Goal: Task Accomplishment & Management: Complete application form

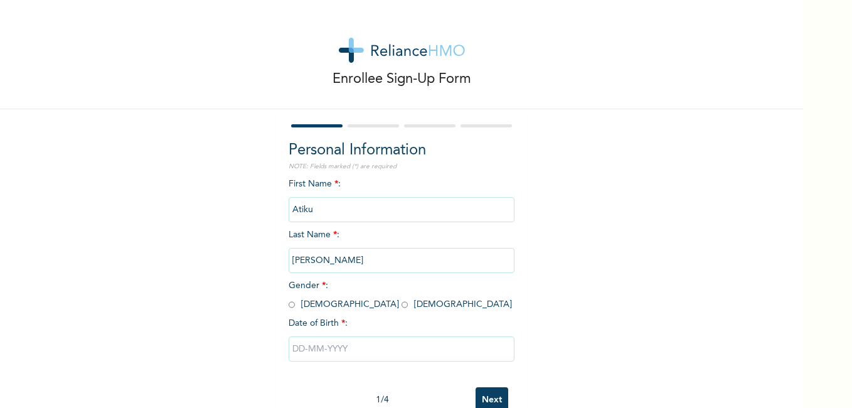
click at [290, 306] on input "radio" at bounding box center [292, 305] width 6 height 12
radio input "true"
click at [306, 341] on input "text" at bounding box center [402, 348] width 226 height 25
select select "8"
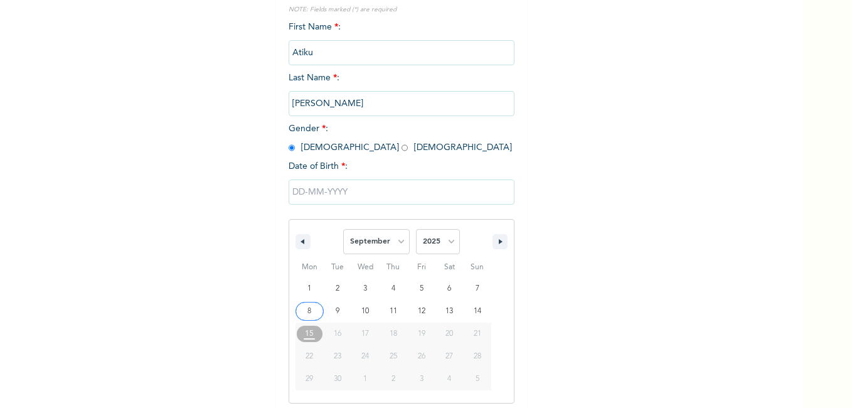
scroll to position [163, 0]
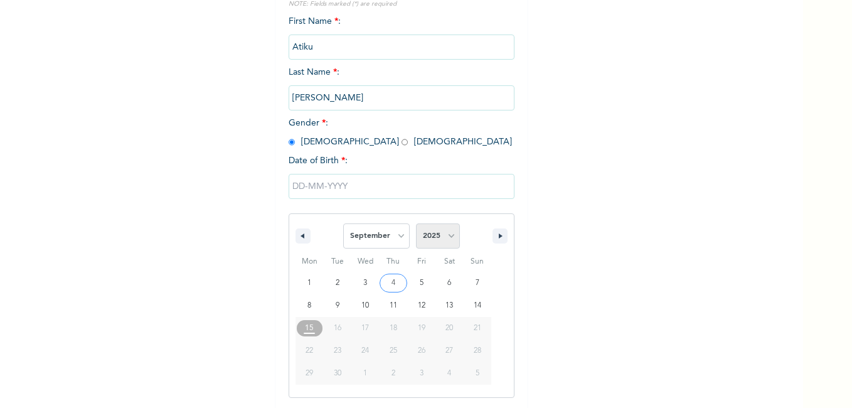
click at [432, 236] on select "2025 2024 2023 2022 2021 2020 2019 2018 2017 2016 2015 2014 2013 2012 2011 2010…" at bounding box center [438, 235] width 44 height 25
select select "1998"
click at [416, 224] on select "2025 2024 2023 2022 2021 2020 2019 2018 2017 2016 2015 2014 2013 2012 2011 2010…" at bounding box center [438, 235] width 44 height 25
click at [385, 240] on select "January February March April May June July August September October November De…" at bounding box center [376, 235] width 67 height 25
select select "5"
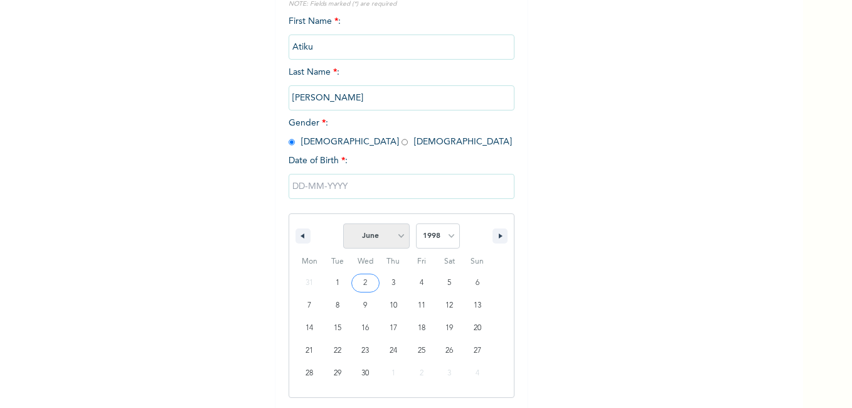
click at [343, 224] on select "January February March April May June July August September October November De…" at bounding box center [376, 235] width 67 height 25
type input "[DATE]"
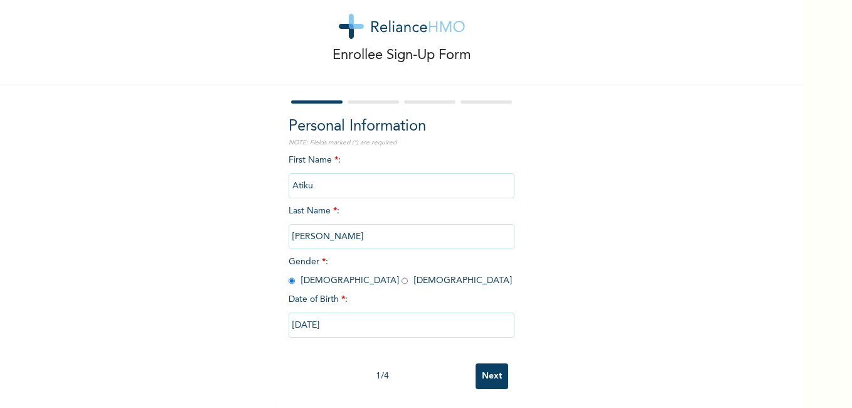
click at [479, 369] on input "Next" at bounding box center [492, 376] width 33 height 26
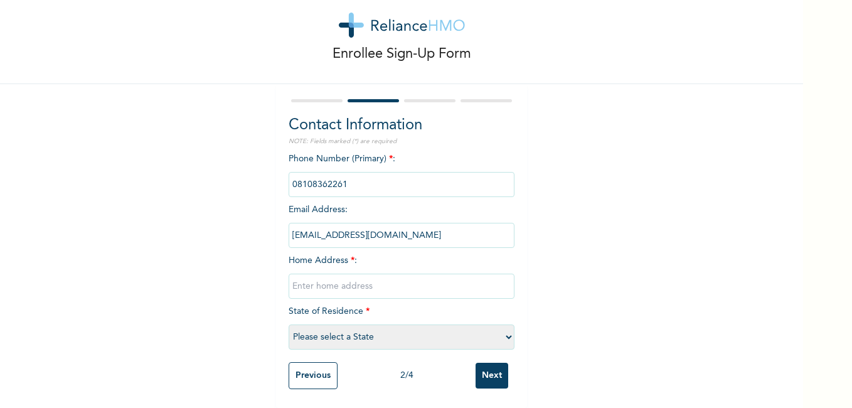
click at [370, 183] on input "phone" at bounding box center [402, 184] width 226 height 25
click at [373, 182] on input "phone" at bounding box center [402, 184] width 226 height 25
drag, startPoint x: 373, startPoint y: 182, endPoint x: 418, endPoint y: 189, distance: 45.7
click at [418, 189] on div "Phone Number (Primary) * : Email Address : [EMAIL_ADDRESS][DOMAIN_NAME] Home Ad…" at bounding box center [402, 253] width 226 height 203
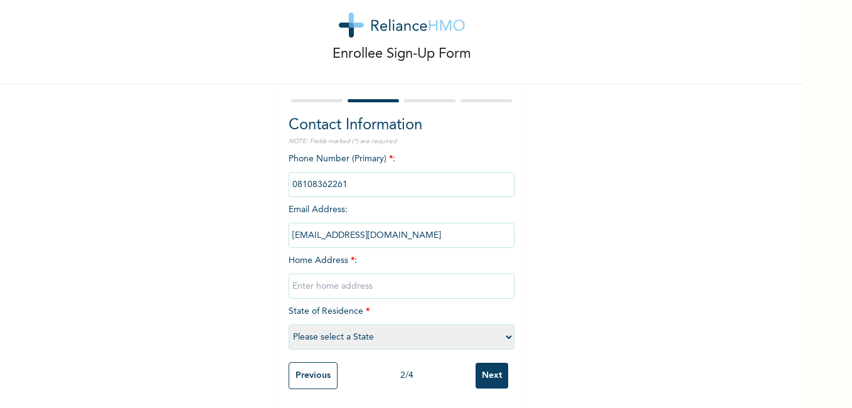
click at [406, 179] on input "phone" at bounding box center [402, 184] width 226 height 25
click at [365, 173] on input "phone" at bounding box center [402, 184] width 226 height 25
drag, startPoint x: 365, startPoint y: 173, endPoint x: 445, endPoint y: 221, distance: 93.4
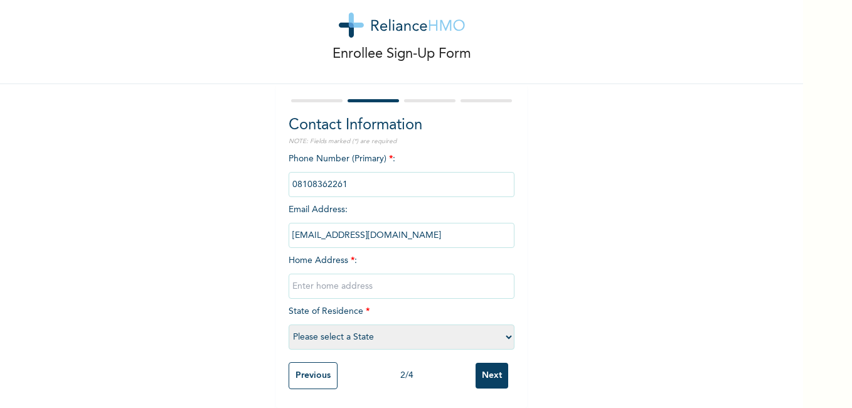
click at [445, 223] on input "[EMAIL_ADDRESS][DOMAIN_NAME]" at bounding box center [402, 235] width 226 height 25
click at [426, 179] on input "phone" at bounding box center [402, 184] width 226 height 25
click at [339, 275] on input "text" at bounding box center [402, 286] width 226 height 25
type input "NGWA CLOSE NO 5 GARKI AREA 3"
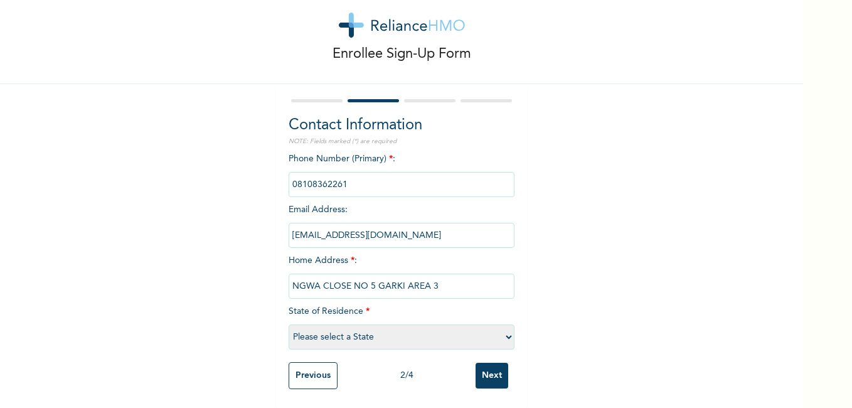
click at [369, 337] on select "Please select a State [PERSON_NAME] (FCT) [PERSON_NAME] Ibom [GEOGRAPHIC_DATA] …" at bounding box center [402, 336] width 226 height 25
select select "15"
click at [289, 324] on select "Please select a State [PERSON_NAME] (FCT) [PERSON_NAME] Ibom [GEOGRAPHIC_DATA] …" at bounding box center [402, 336] width 226 height 25
click at [477, 365] on input "Next" at bounding box center [492, 376] width 33 height 26
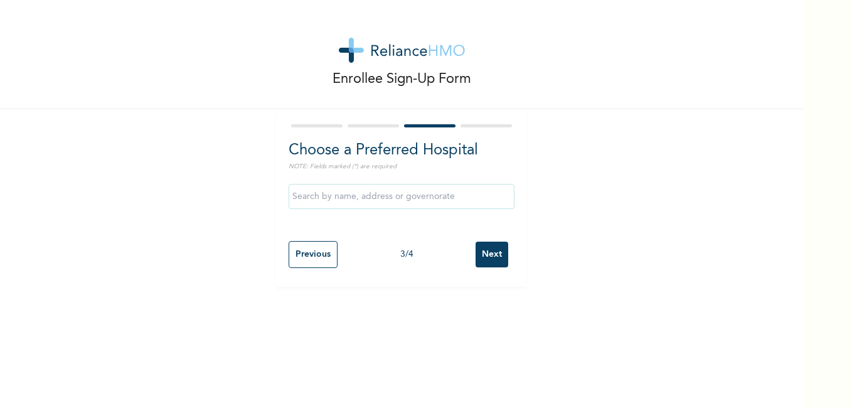
scroll to position [0, 0]
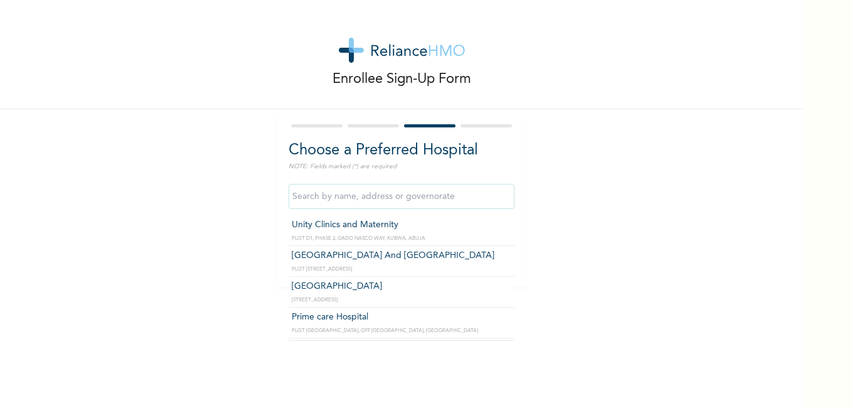
click at [402, 201] on input "text" at bounding box center [402, 196] width 226 height 25
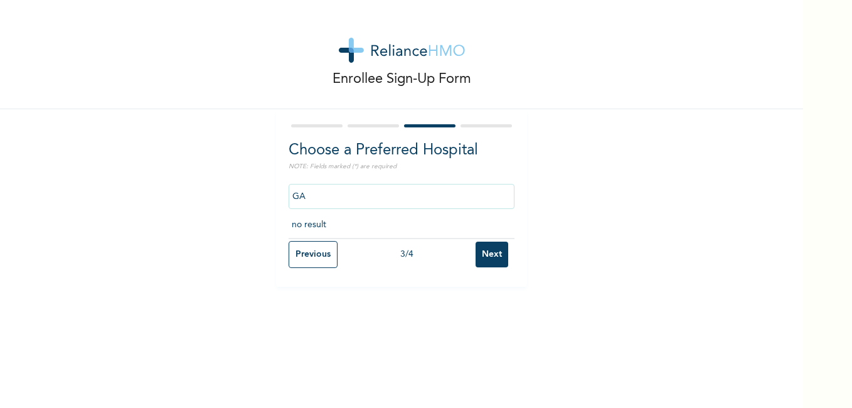
type input "G"
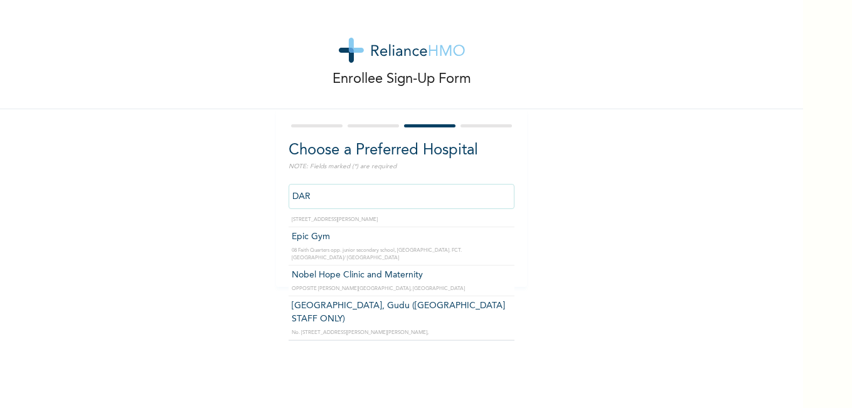
scroll to position [19, 0]
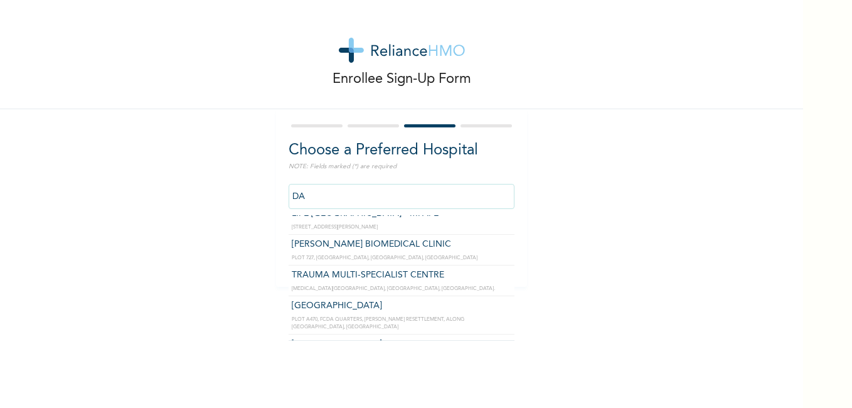
type input "D"
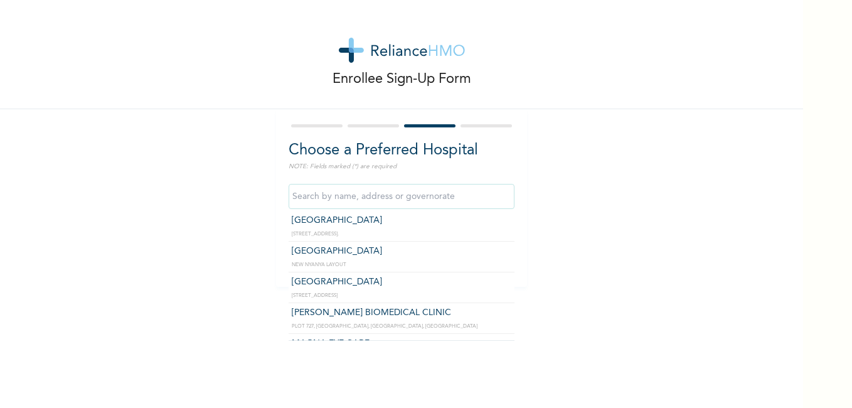
scroll to position [813, 0]
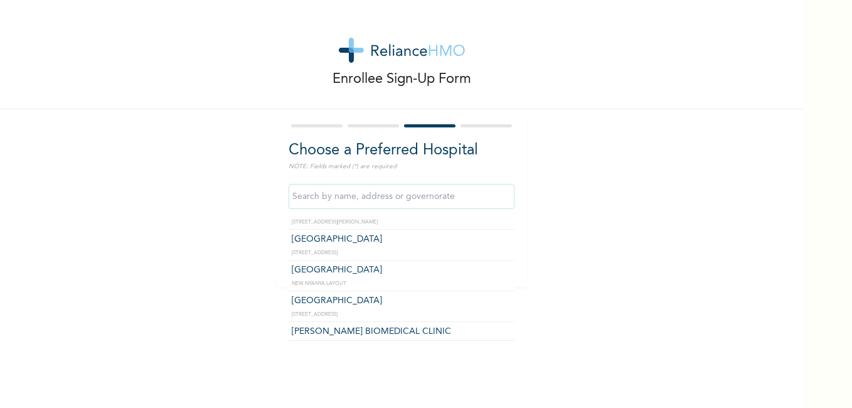
type input "[GEOGRAPHIC_DATA]"
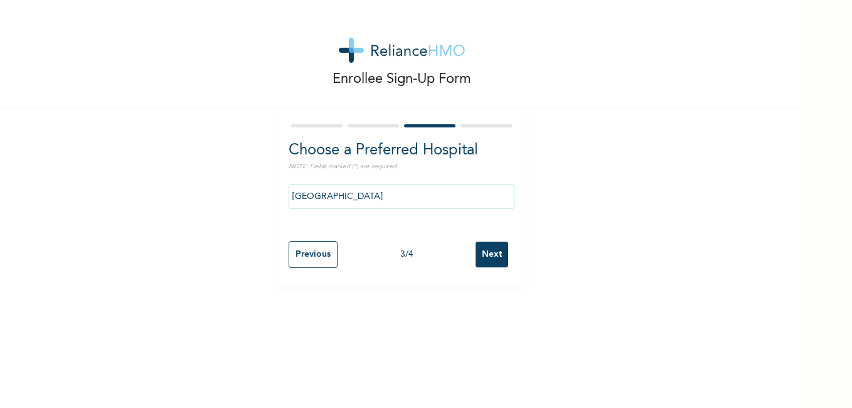
click at [484, 249] on input "Next" at bounding box center [492, 255] width 33 height 26
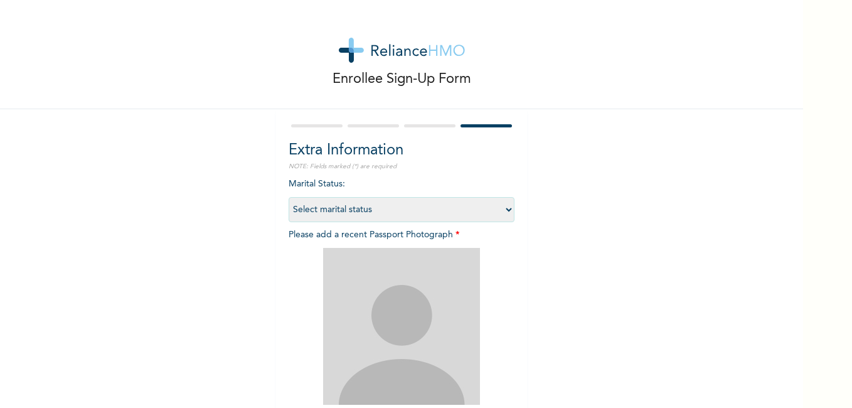
click at [408, 209] on select "Select marital status [DEMOGRAPHIC_DATA] Married [DEMOGRAPHIC_DATA] Widow/[DEMO…" at bounding box center [402, 209] width 226 height 25
select select "1"
click at [289, 197] on select "Select marital status [DEMOGRAPHIC_DATA] Married [DEMOGRAPHIC_DATA] Widow/[DEMO…" at bounding box center [402, 209] width 226 height 25
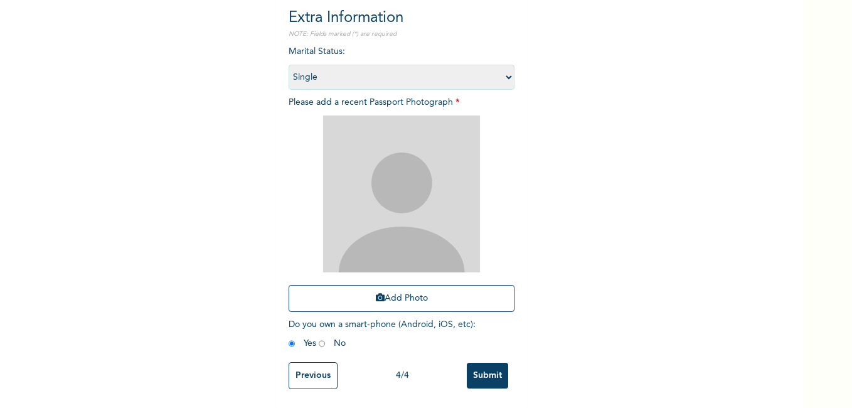
scroll to position [142, 0]
click at [496, 364] on input "Submit" at bounding box center [487, 376] width 41 height 26
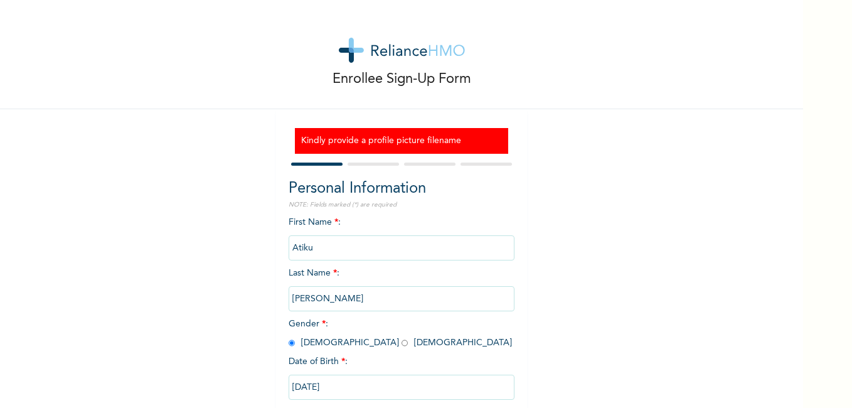
scroll to position [72, 0]
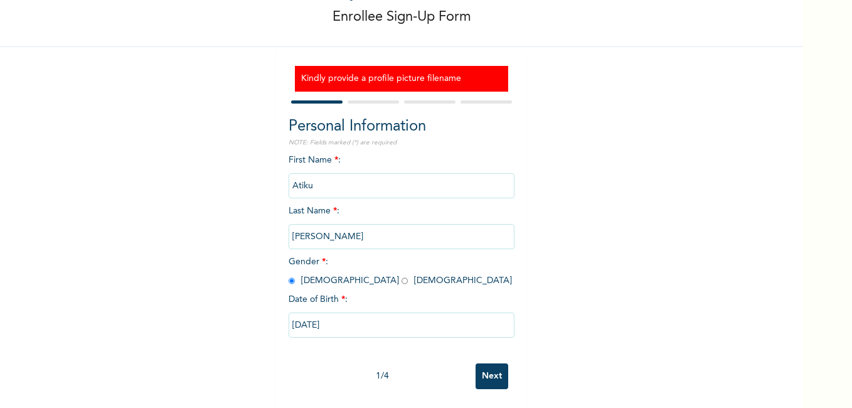
click at [477, 98] on div at bounding box center [402, 102] width 226 height 8
click at [472, 98] on div at bounding box center [402, 102] width 226 height 8
click at [489, 363] on input "Next" at bounding box center [492, 376] width 33 height 26
select select "15"
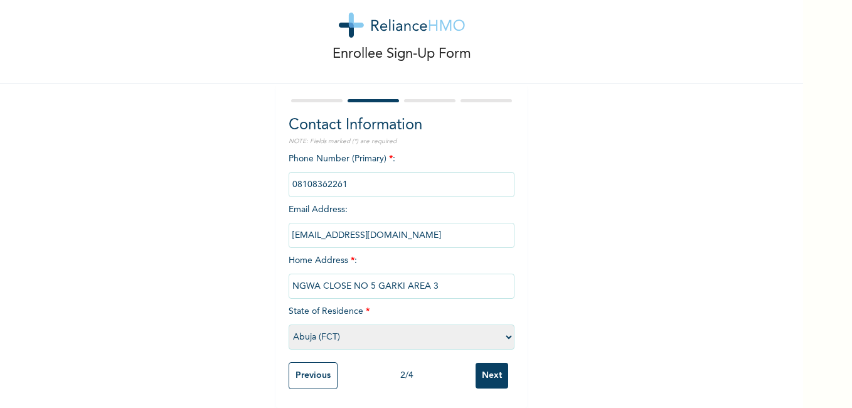
scroll to position [35, 0]
click at [486, 363] on input "Next" at bounding box center [492, 376] width 33 height 26
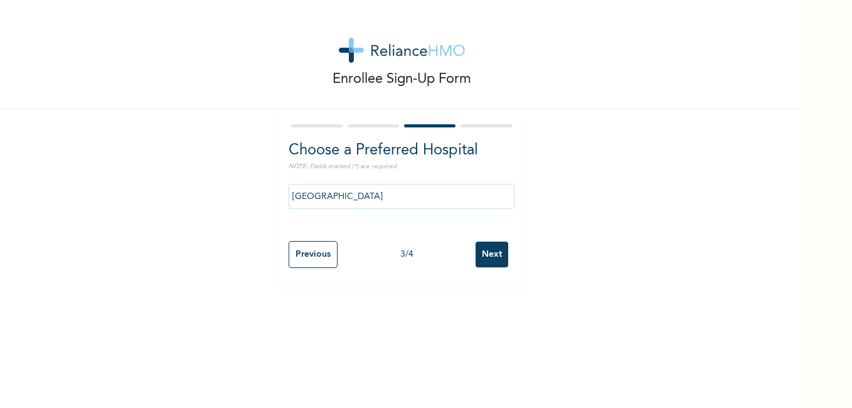
scroll to position [0, 0]
click at [485, 357] on div "Enrollee Sign-Up Form Choose a Preferred Hospital NOTE: Fields marked (*) are r…" at bounding box center [401, 204] width 803 height 408
click at [493, 251] on input "Next" at bounding box center [492, 255] width 33 height 26
select select "1"
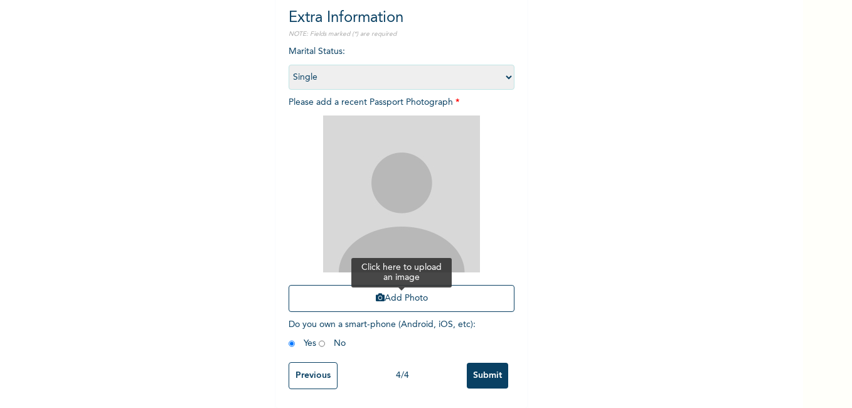
scroll to position [142, 0]
click at [427, 289] on button "Add Photo" at bounding box center [402, 298] width 226 height 27
click at [427, 294] on button "Add Photo" at bounding box center [402, 298] width 226 height 27
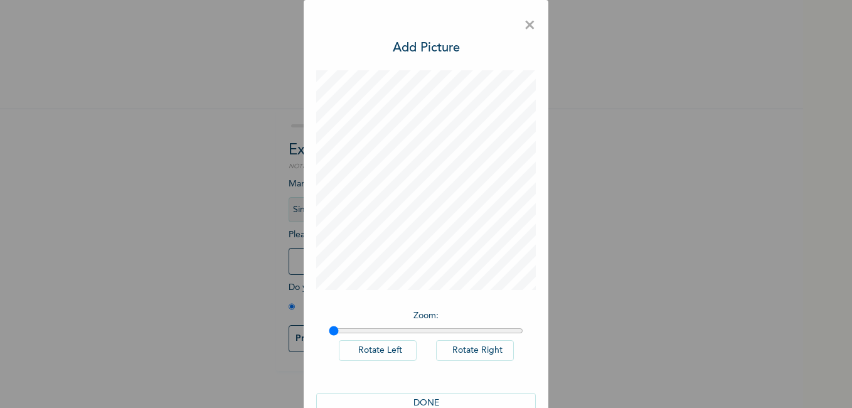
click at [449, 402] on button "DONE" at bounding box center [426, 403] width 220 height 21
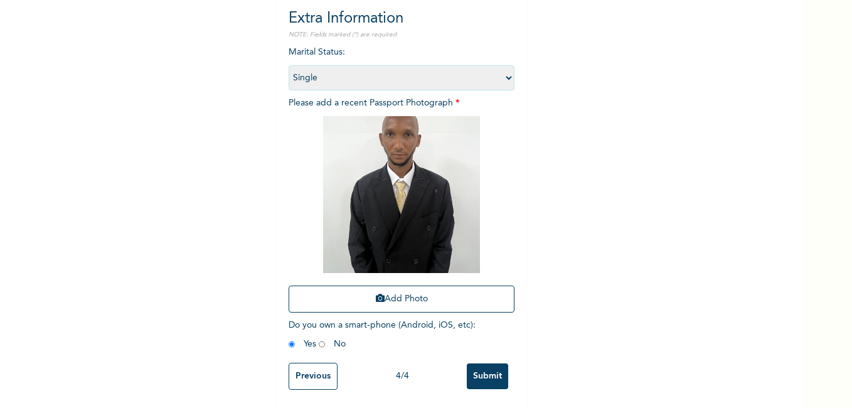
scroll to position [142, 0]
click at [468, 366] on input "Submit" at bounding box center [487, 376] width 41 height 26
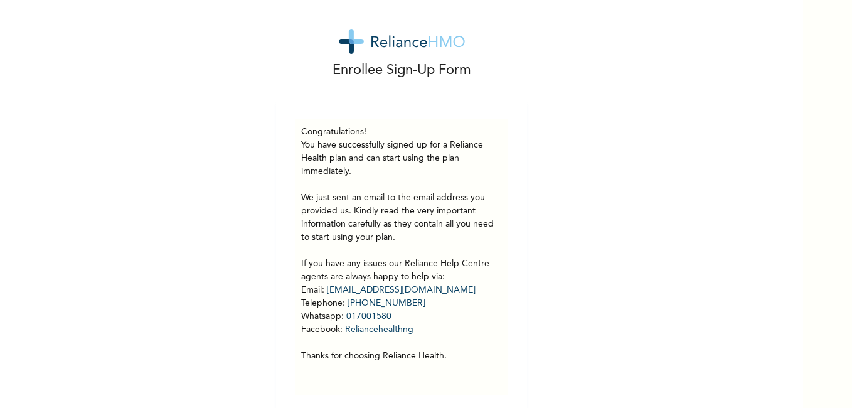
scroll to position [0, 0]
